Goal: Download file/media

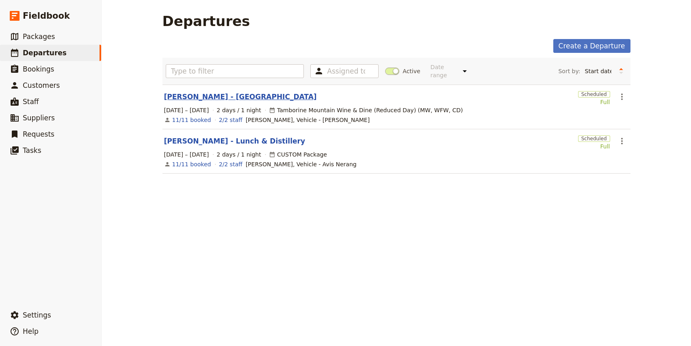
click at [275, 92] on link "[PERSON_NAME] - [GEOGRAPHIC_DATA]" at bounding box center [240, 97] width 153 height 10
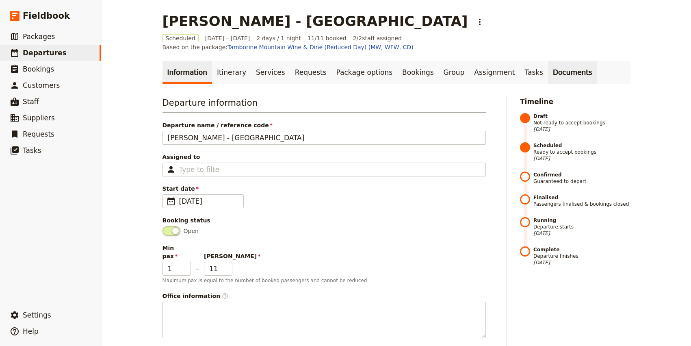
click at [548, 61] on link "Documents" at bounding box center [572, 72] width 49 height 23
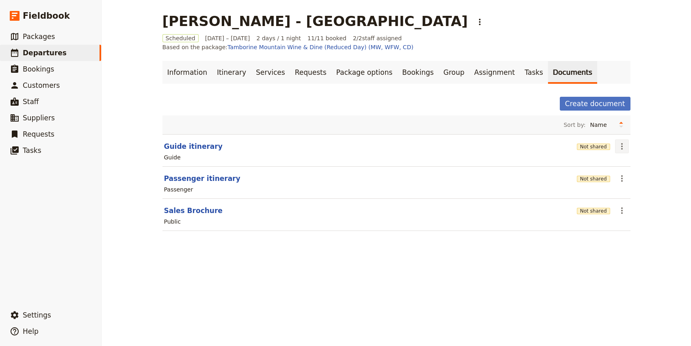
click at [622, 141] on icon "Actions" at bounding box center [622, 146] width 10 height 10
click at [637, 158] on span "Share" at bounding box center [644, 155] width 49 height 8
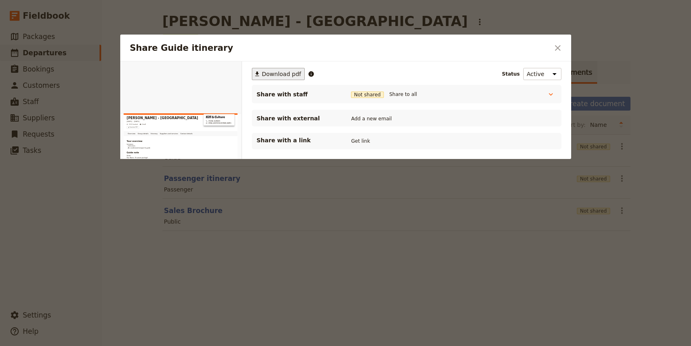
click at [271, 70] on span "Download pdf" at bounding box center [281, 74] width 39 height 8
click at [555, 47] on icon "Close dialog" at bounding box center [558, 48] width 10 height 10
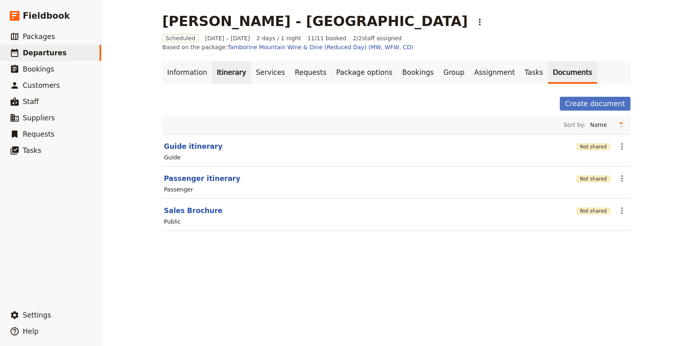
click at [233, 64] on link "Itinerary" at bounding box center [231, 72] width 39 height 23
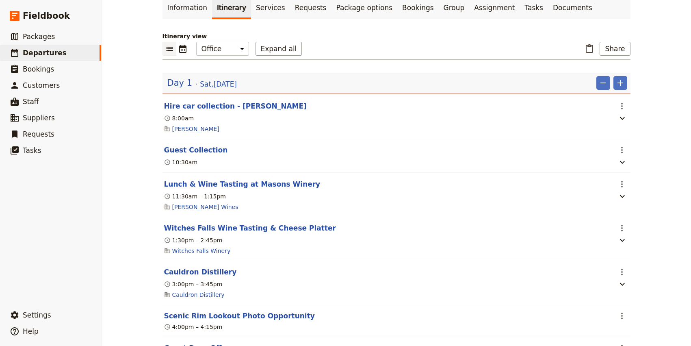
scroll to position [65, 0]
